Goal: Submit feedback/report problem

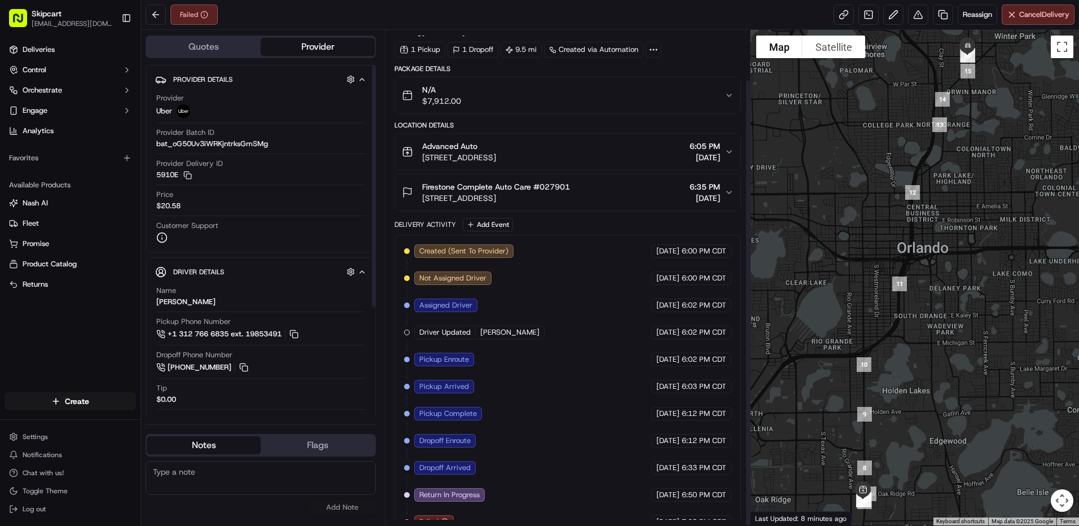
scroll to position [55, 0]
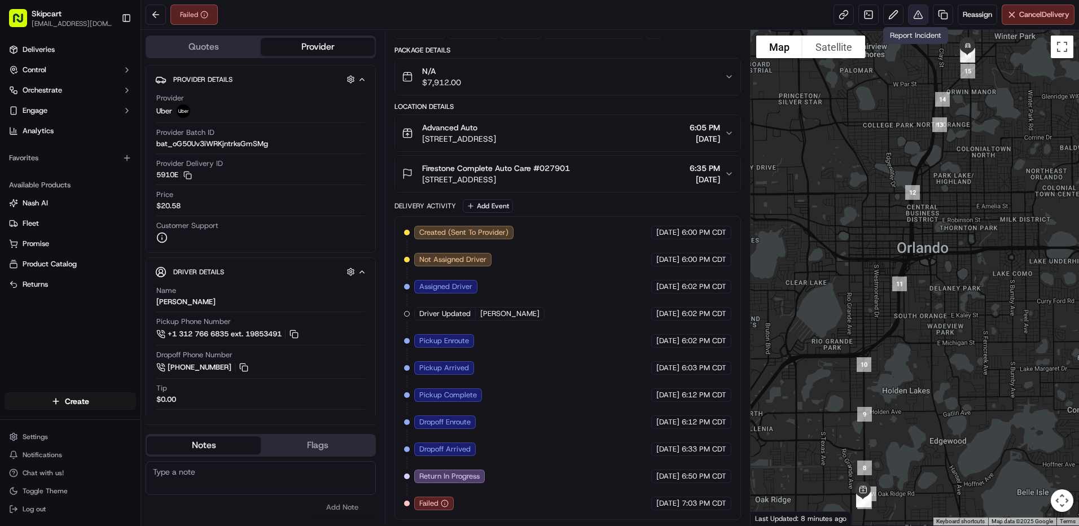
click at [909, 17] on button at bounding box center [918, 15] width 20 height 20
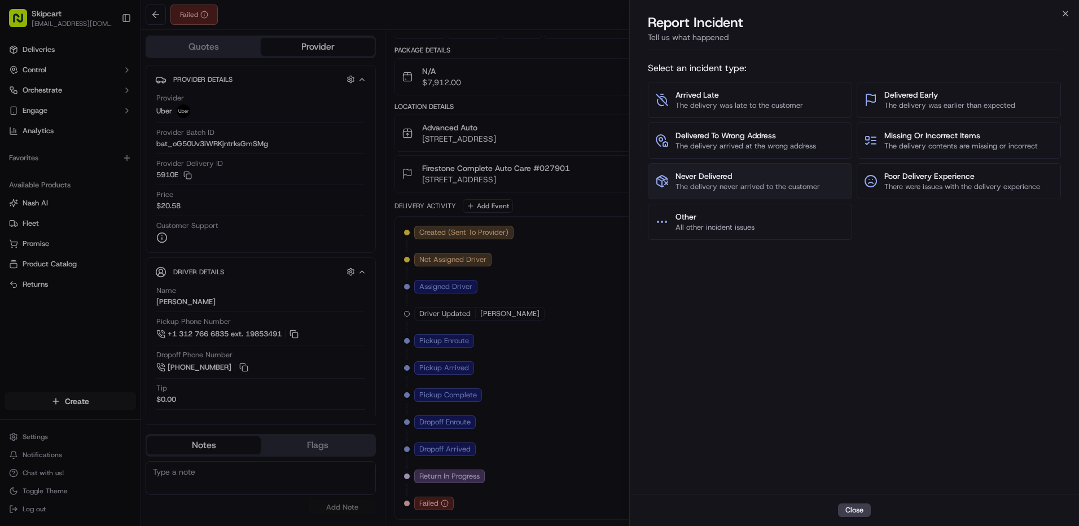
click at [735, 175] on span "Never Delivered" at bounding box center [748, 175] width 144 height 11
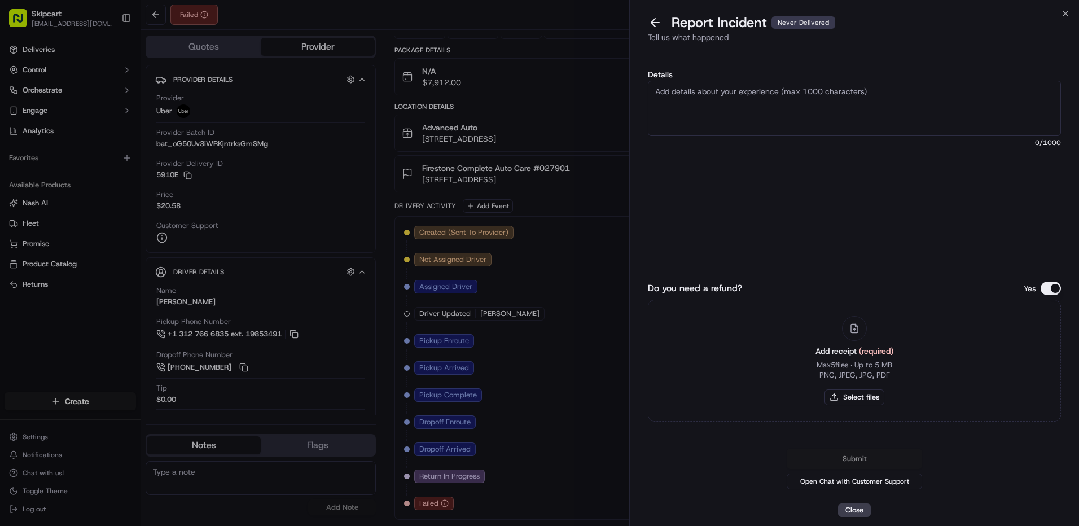
click at [739, 124] on textarea "Details" at bounding box center [854, 108] width 413 height 55
type textarea "Customer reported non-delivery, store reported no return, driver cancelled off …"
click at [861, 389] on button "Select files" at bounding box center [855, 397] width 60 height 16
type input "C:\fakepath\nc 601.png"
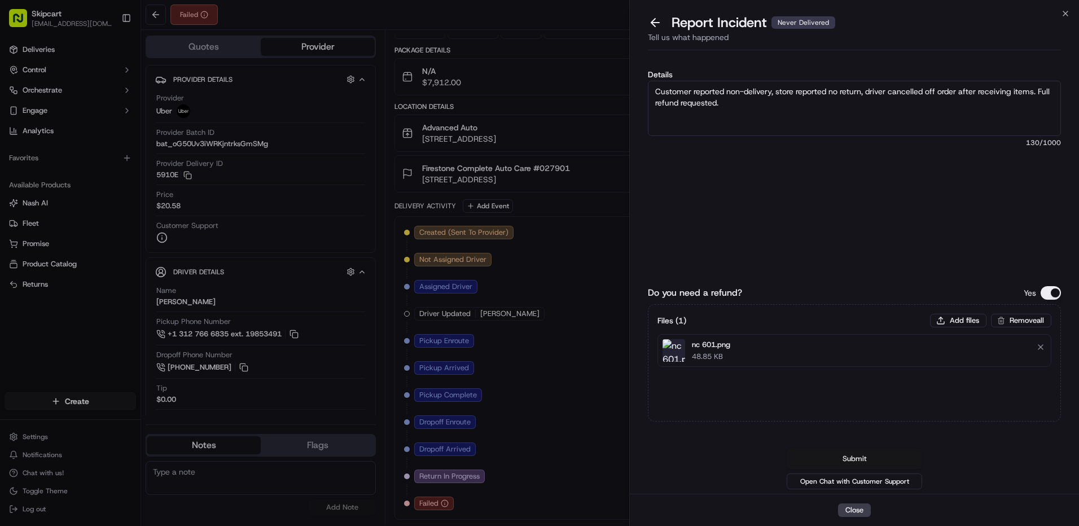
click at [853, 464] on button "Submit" at bounding box center [854, 459] width 135 height 20
